Goal: Navigation & Orientation: Find specific page/section

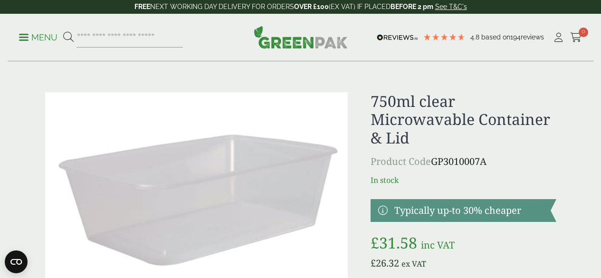
click at [315, 42] on img at bounding box center [301, 37] width 94 height 23
